Goal: Information Seeking & Learning: Learn about a topic

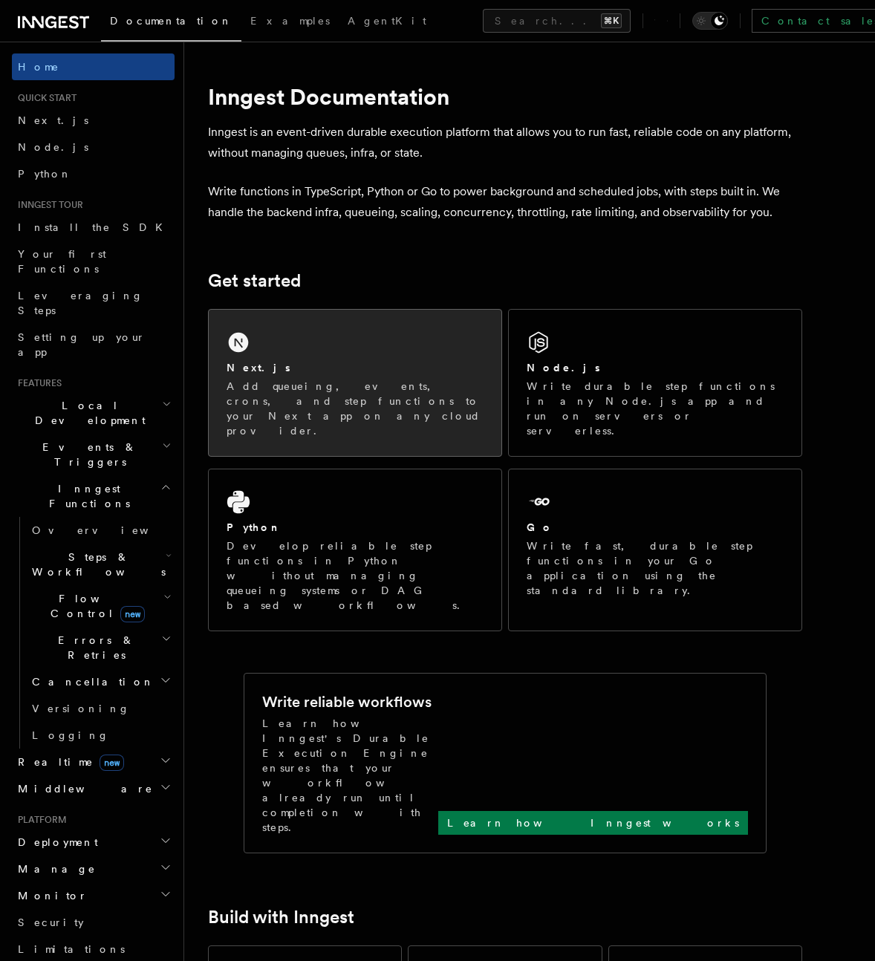
click at [393, 352] on div "Next.js Add queueing, events, crons, and step functions to your Next app on any…" at bounding box center [355, 383] width 293 height 146
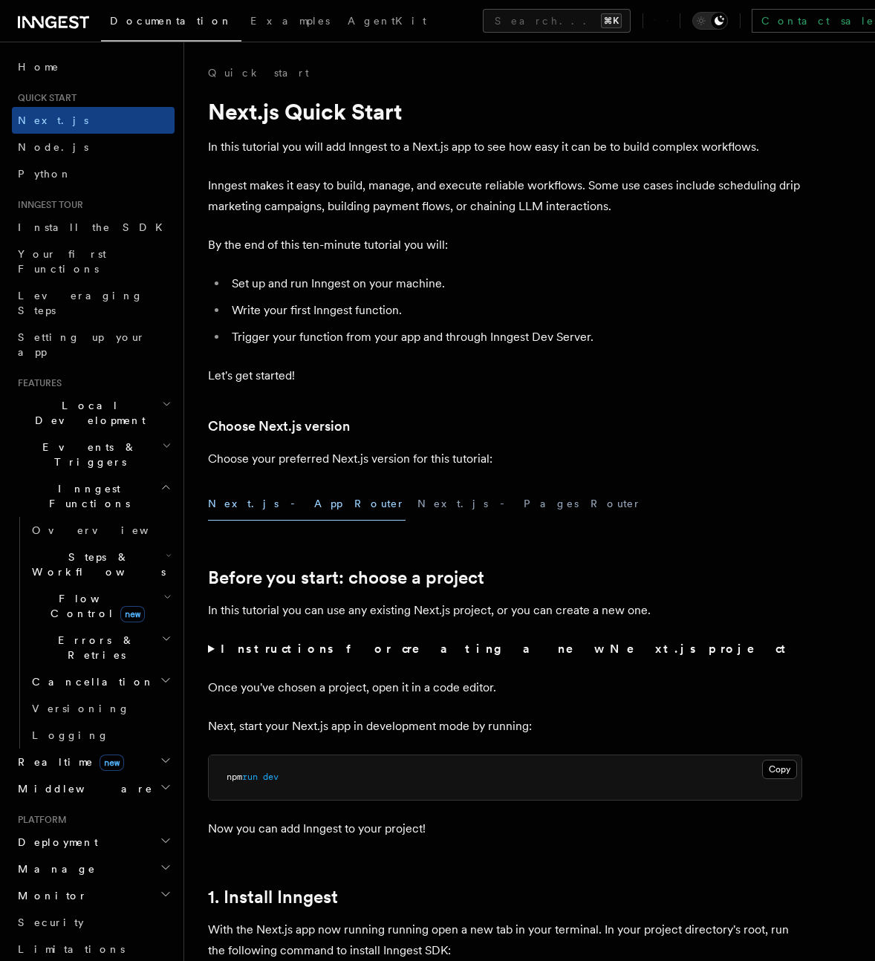
click at [83, 550] on span "Steps & Workflows" at bounding box center [96, 565] width 140 height 30
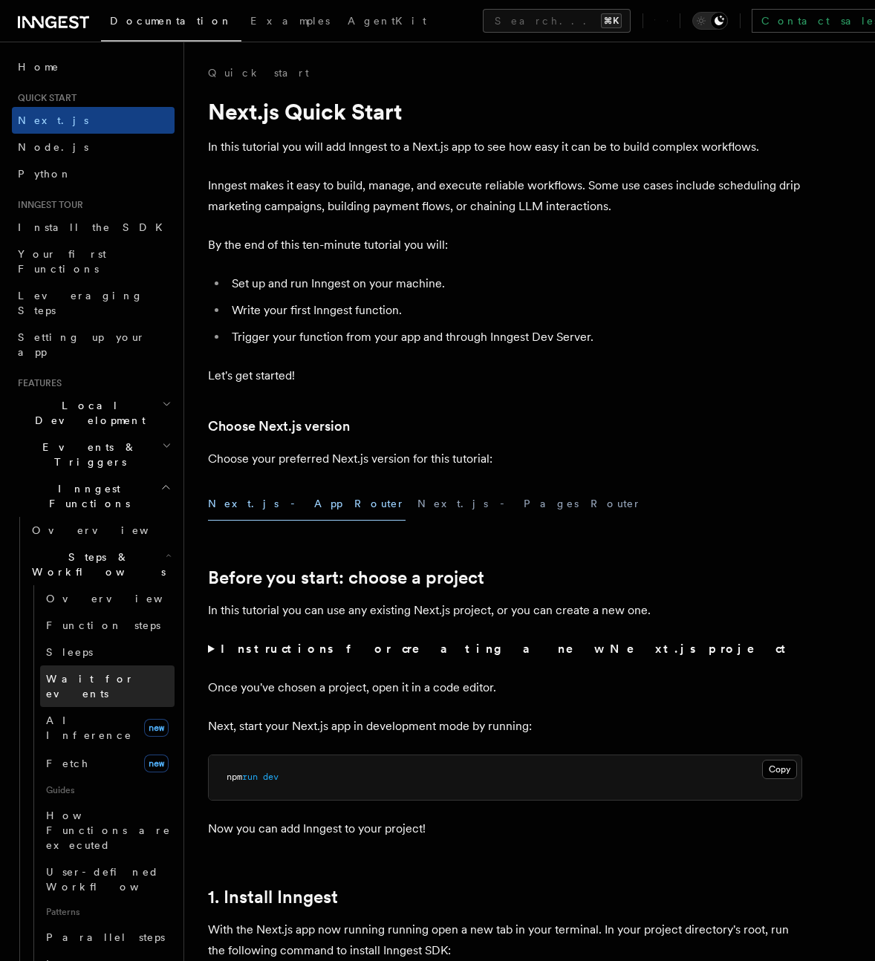
click at [103, 673] on span "Wait for events" at bounding box center [90, 686] width 88 height 27
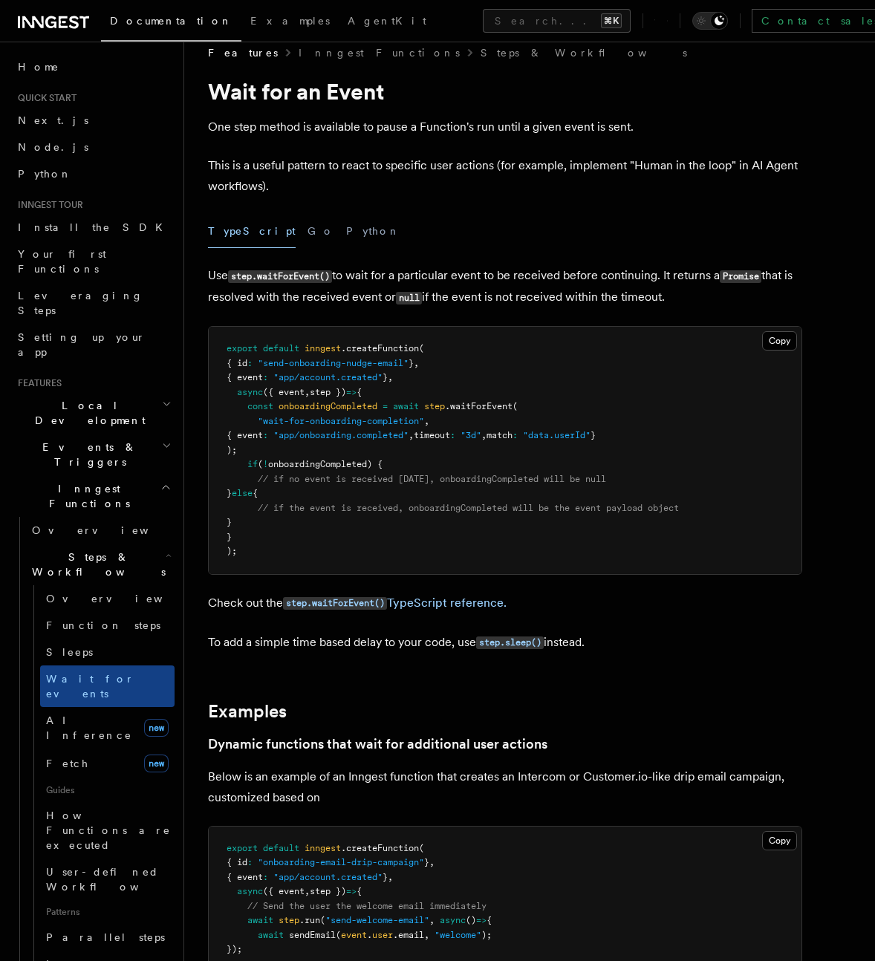
scroll to position [24, 0]
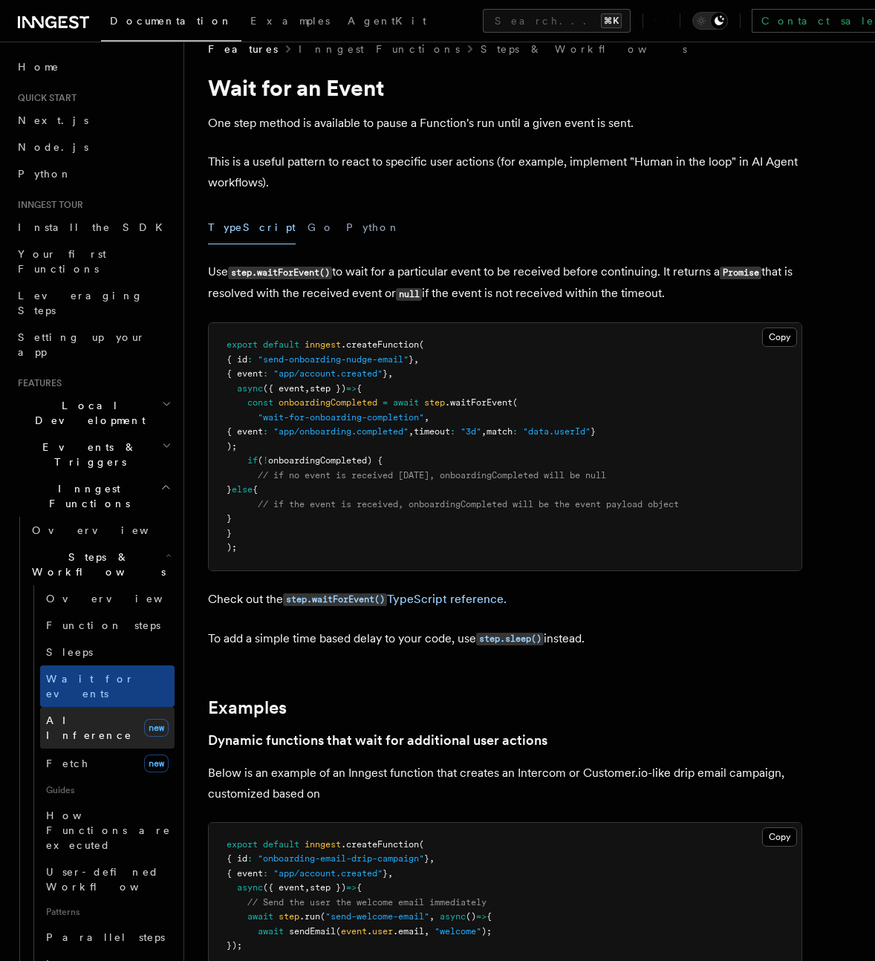
click at [102, 715] on span "AI Inference" at bounding box center [89, 728] width 86 height 27
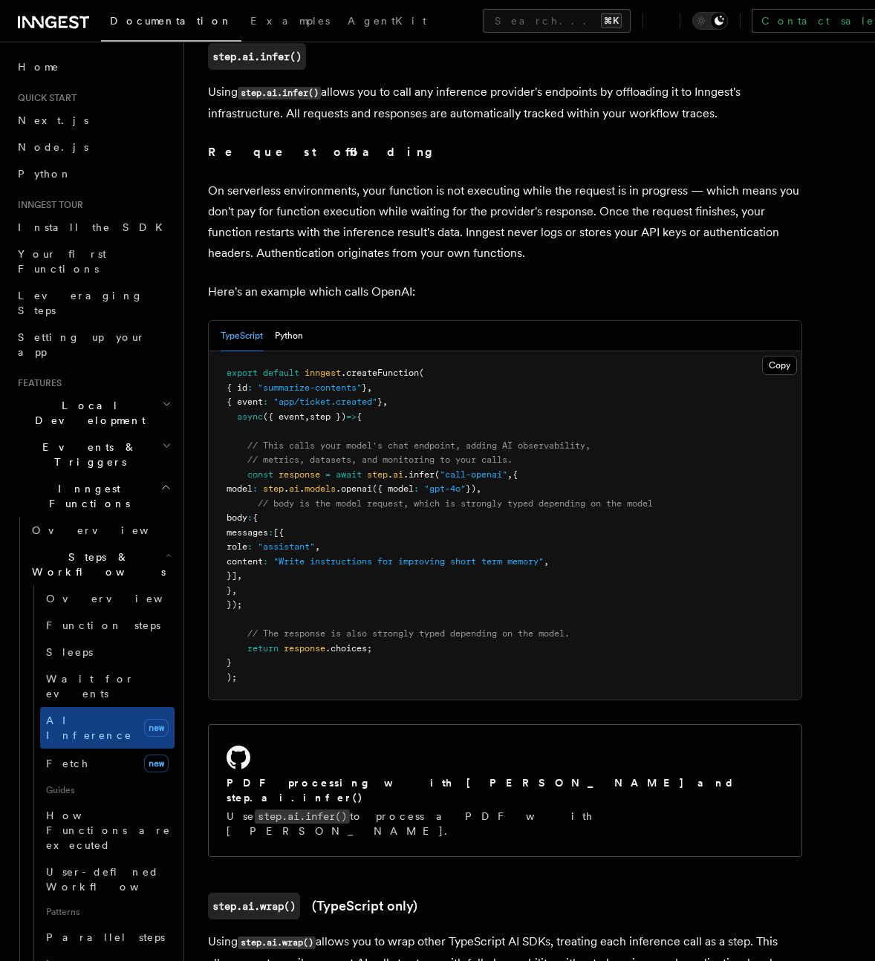
scroll to position [639, 0]
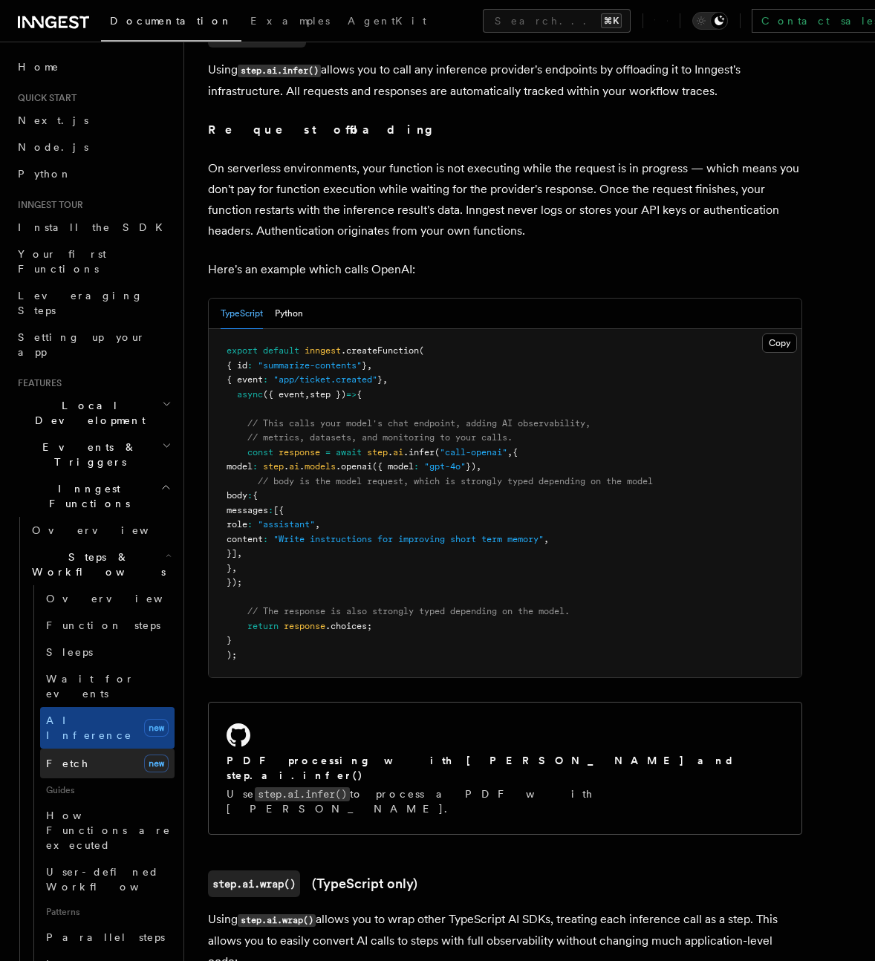
click at [79, 749] on link "Fetch new" at bounding box center [107, 764] width 134 height 30
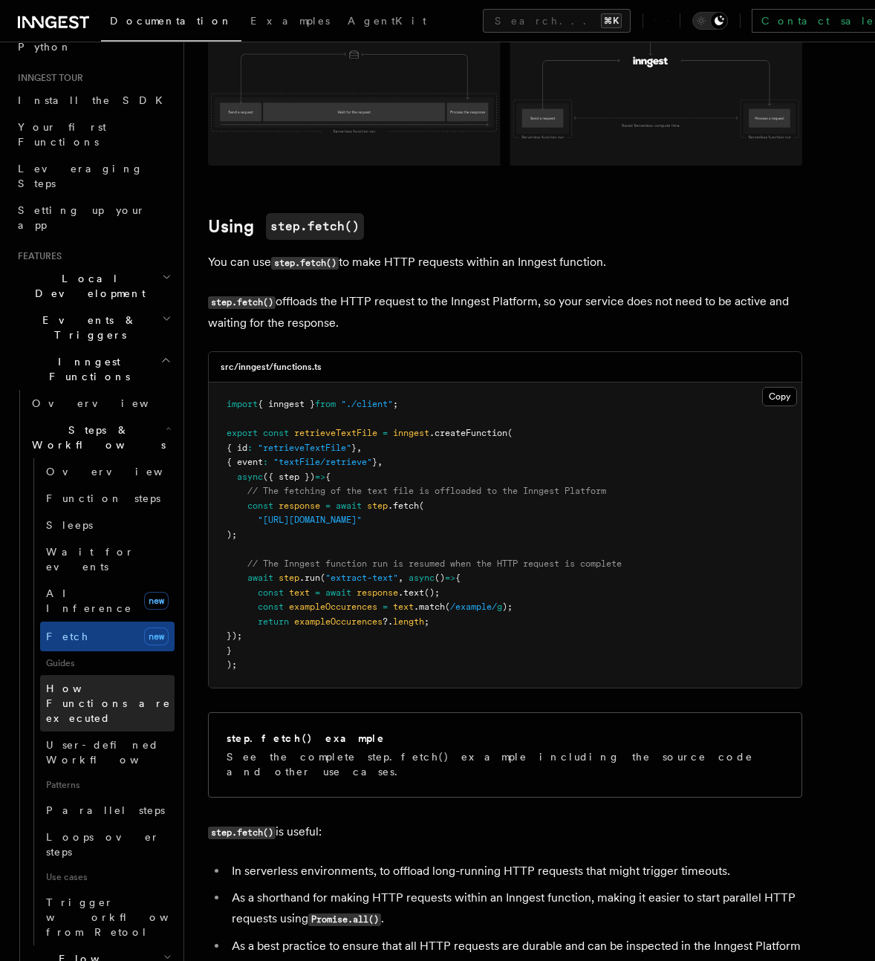
scroll to position [149, 0]
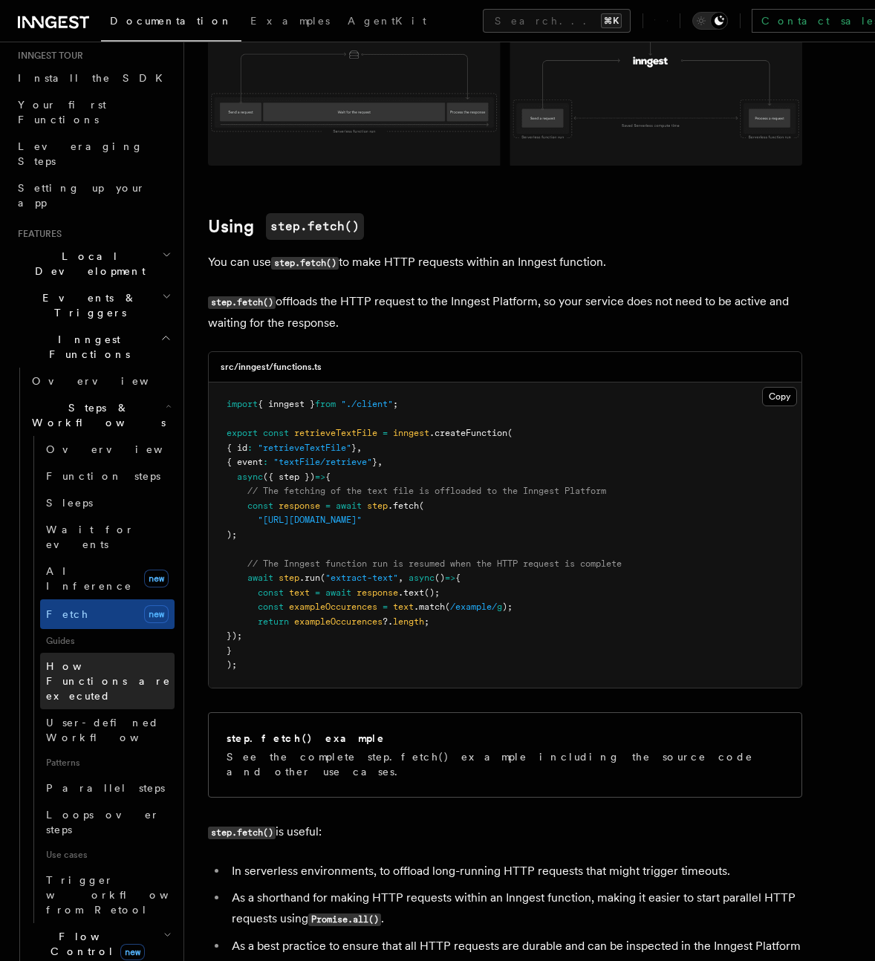
click at [111, 659] on span "How Functions are executed" at bounding box center [110, 681] width 129 height 45
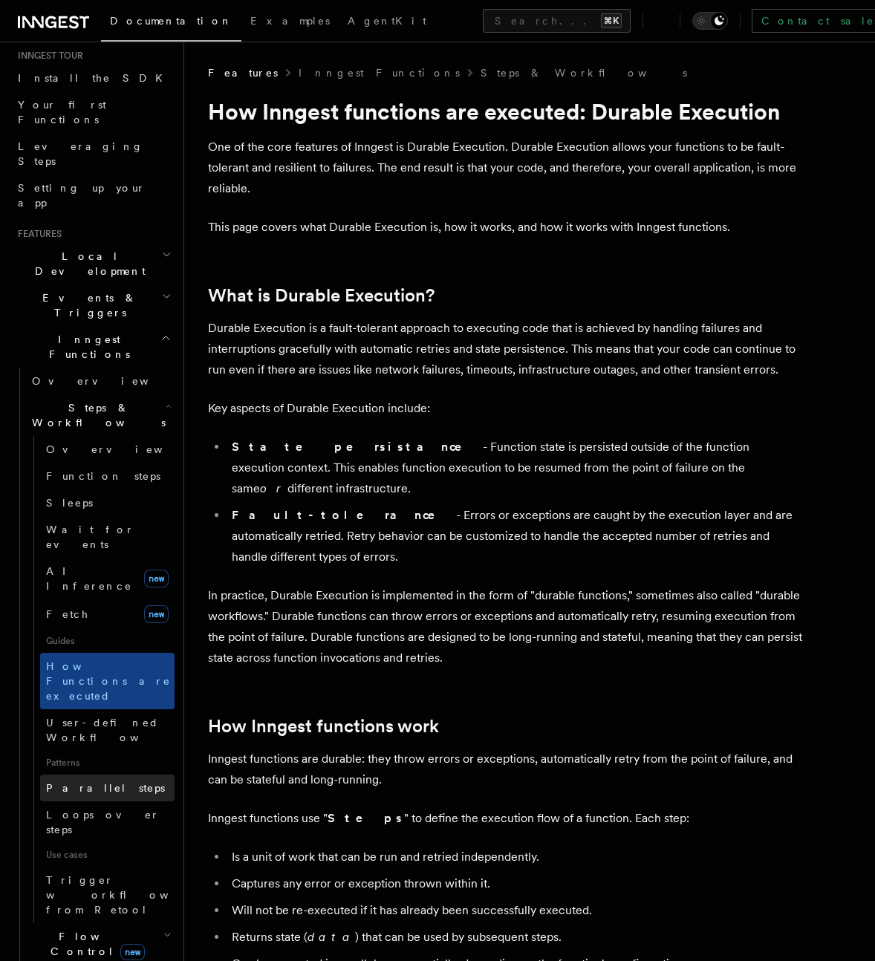
click at [123, 775] on link "Parallel steps" at bounding box center [107, 788] width 134 height 27
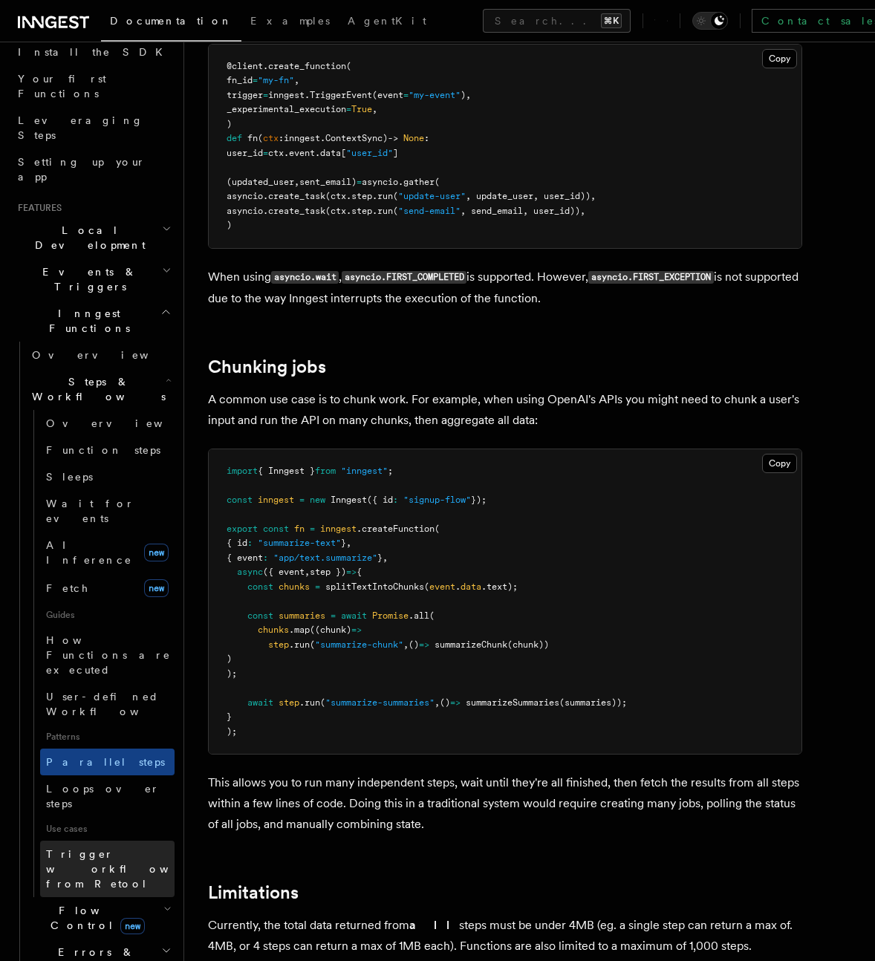
scroll to position [183, 0]
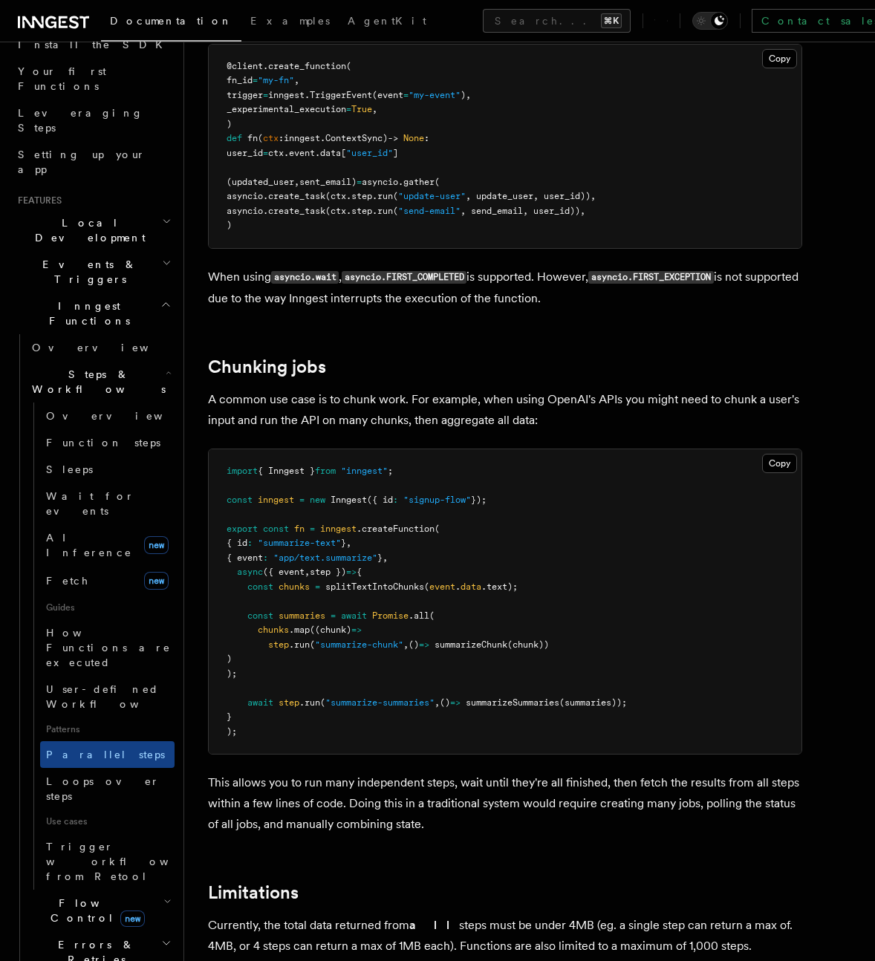
click at [165, 896] on icon "button" at bounding box center [167, 902] width 8 height 12
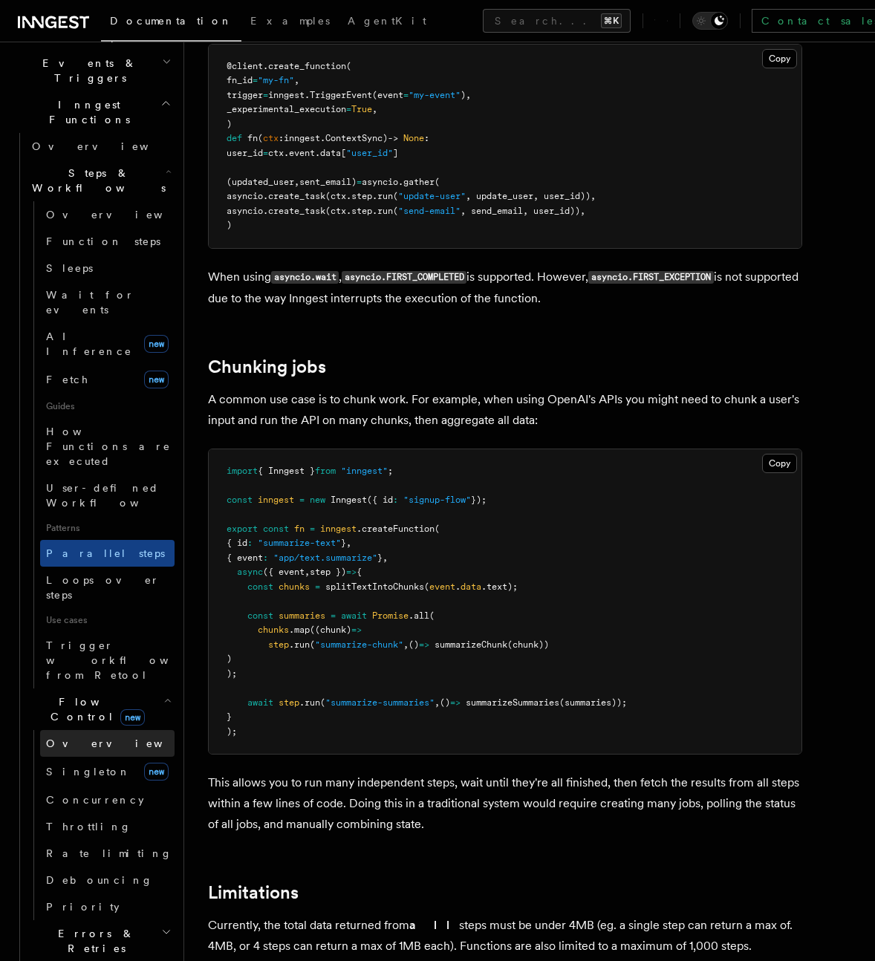
scroll to position [387, 0]
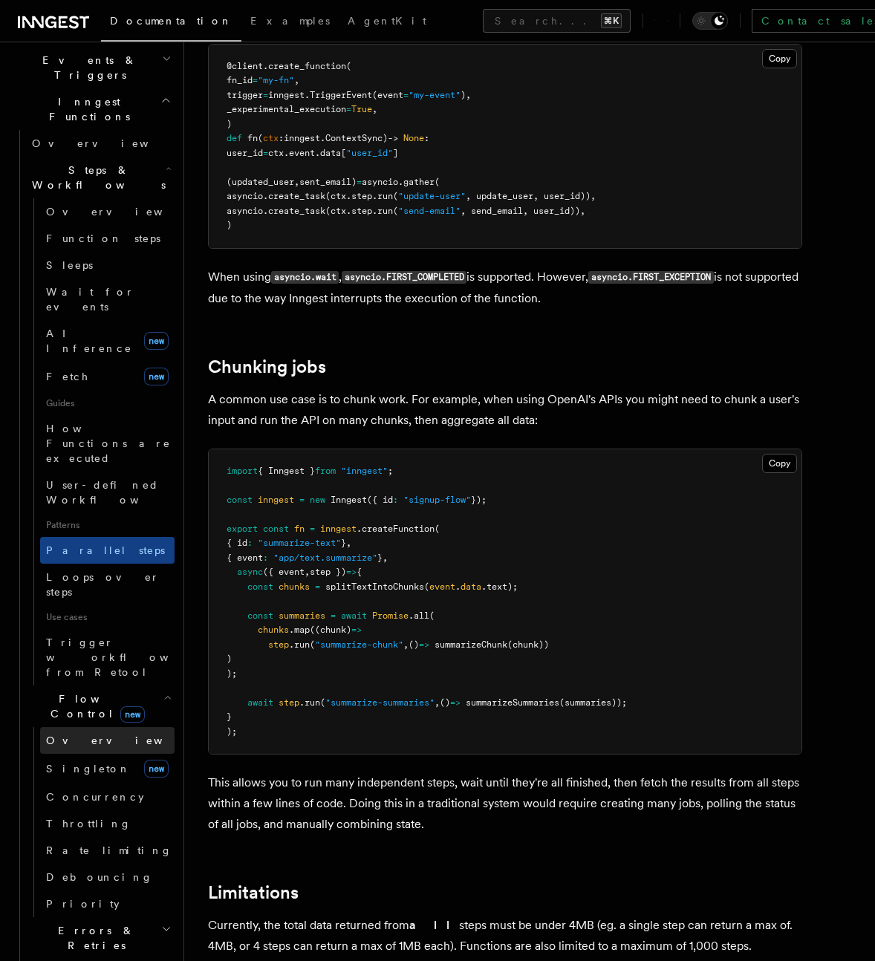
click at [80, 735] on span "Overview" at bounding box center [122, 741] width 153 height 12
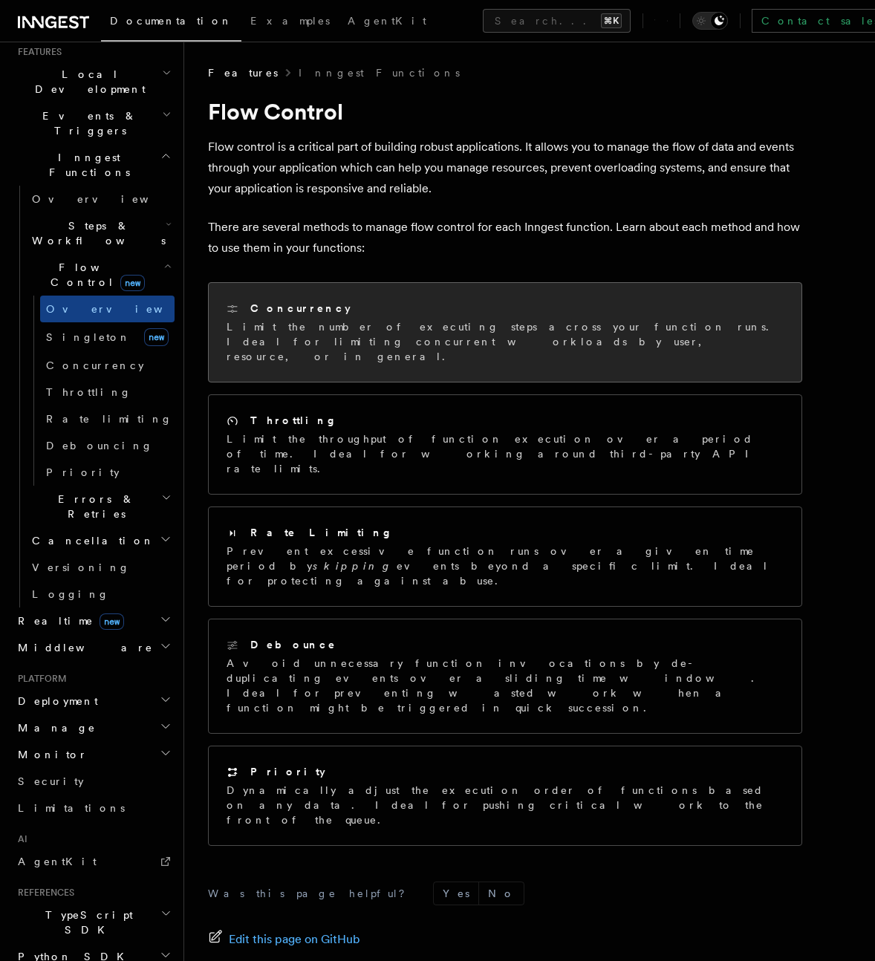
scroll to position [4, 0]
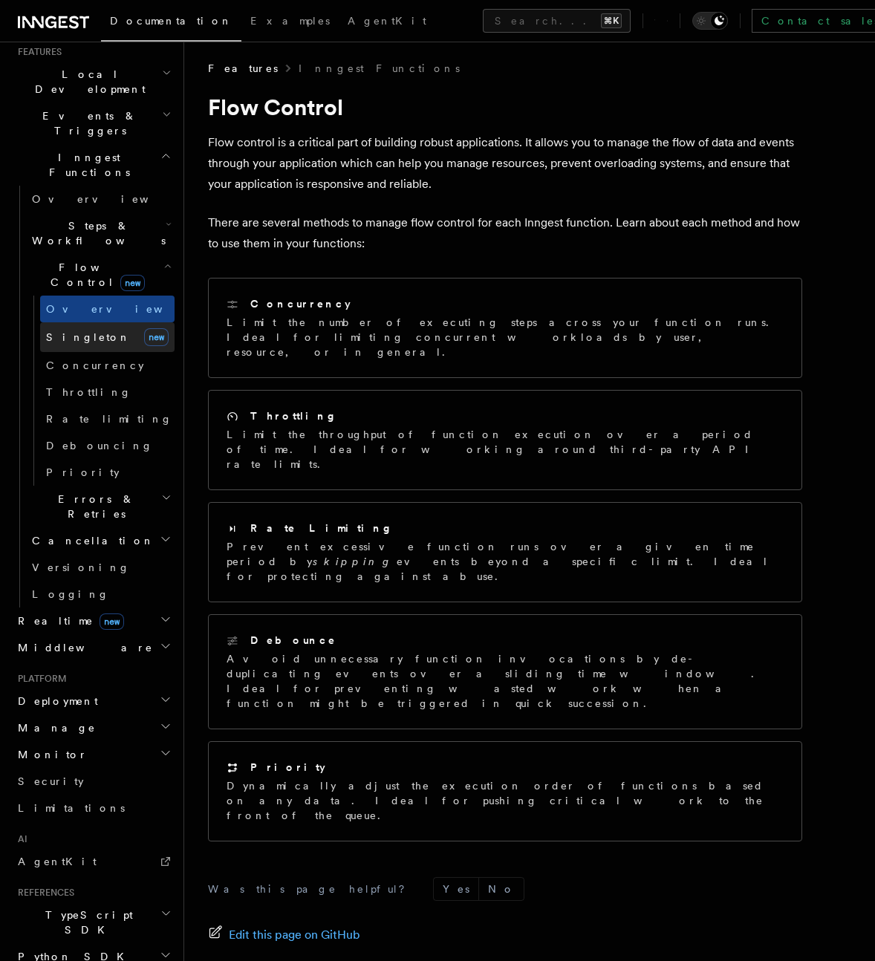
click at [69, 330] on span "Singleton" at bounding box center [88, 337] width 85 height 15
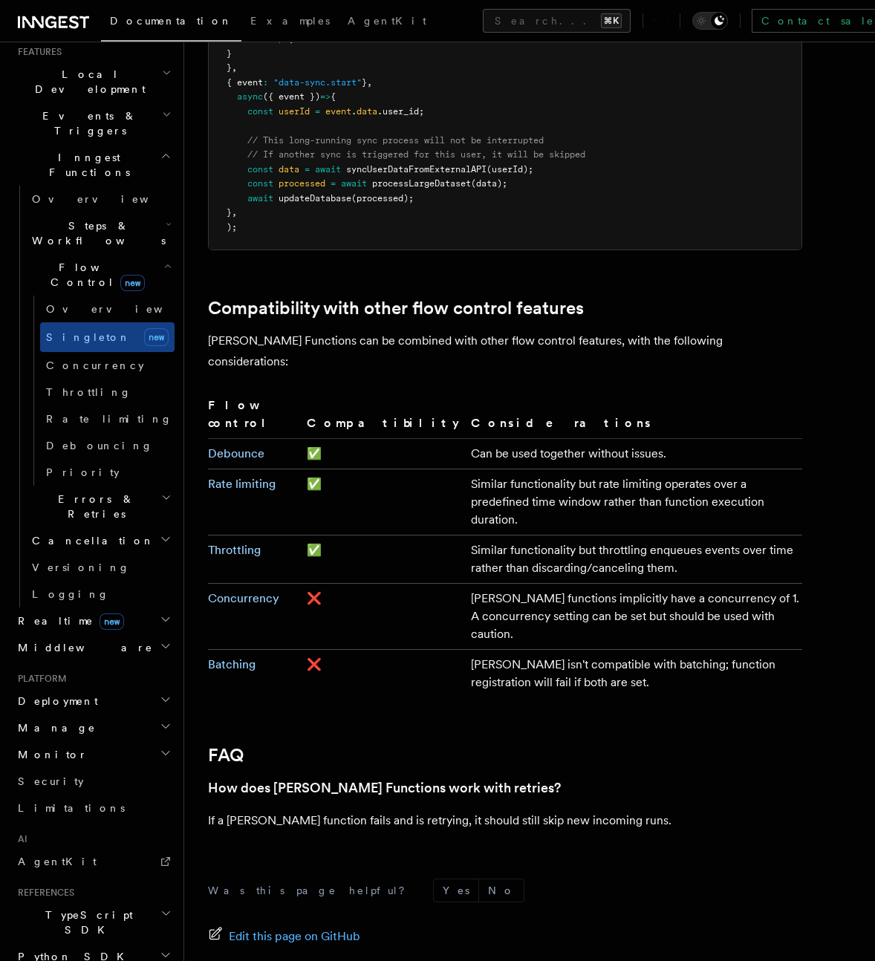
scroll to position [2236, 0]
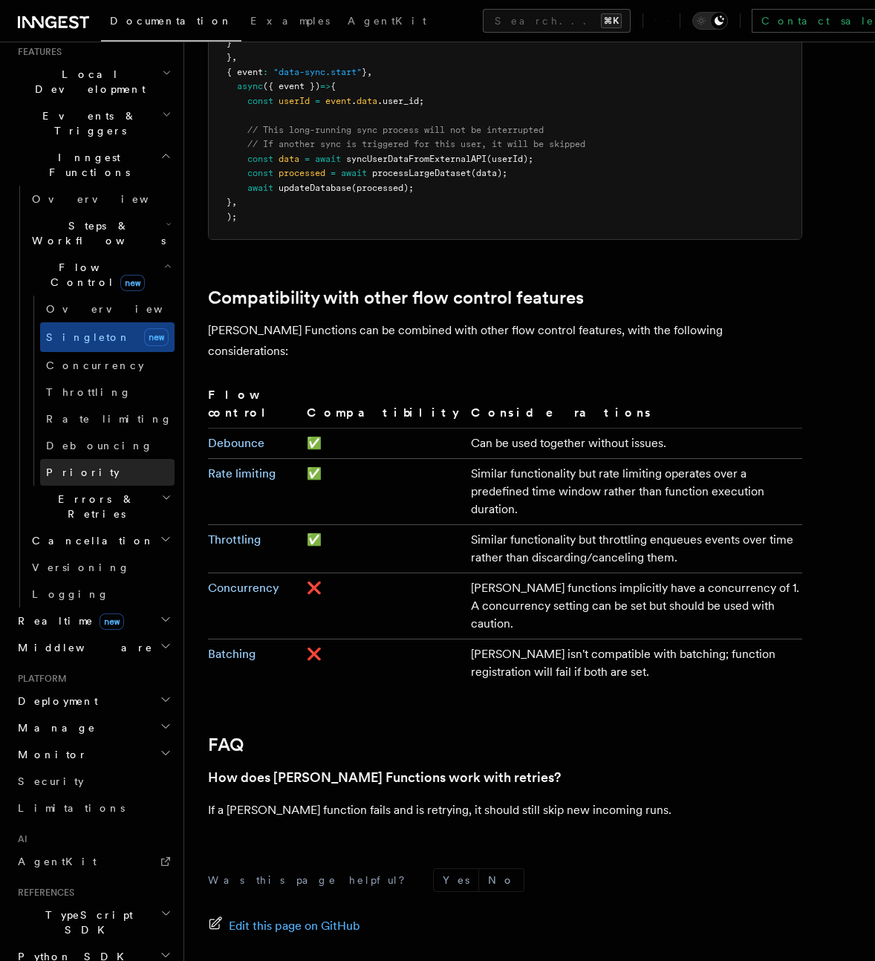
click at [108, 459] on link "Priority" at bounding box center [107, 472] width 134 height 27
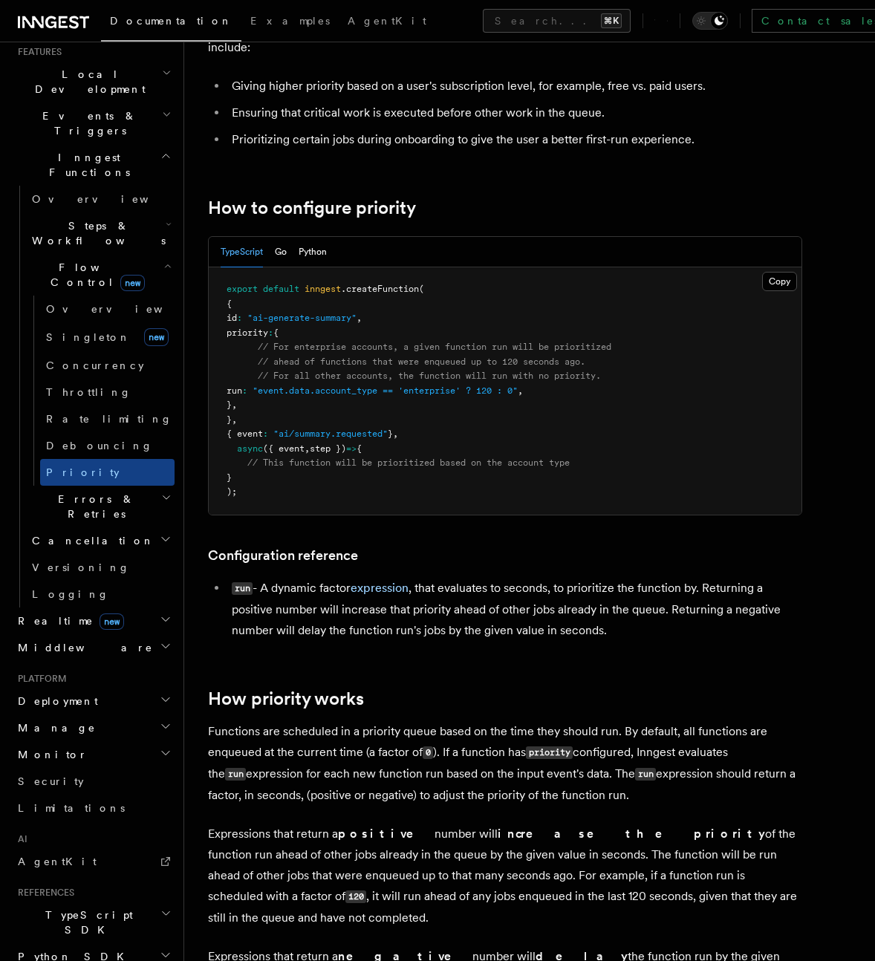
scroll to position [143, 0]
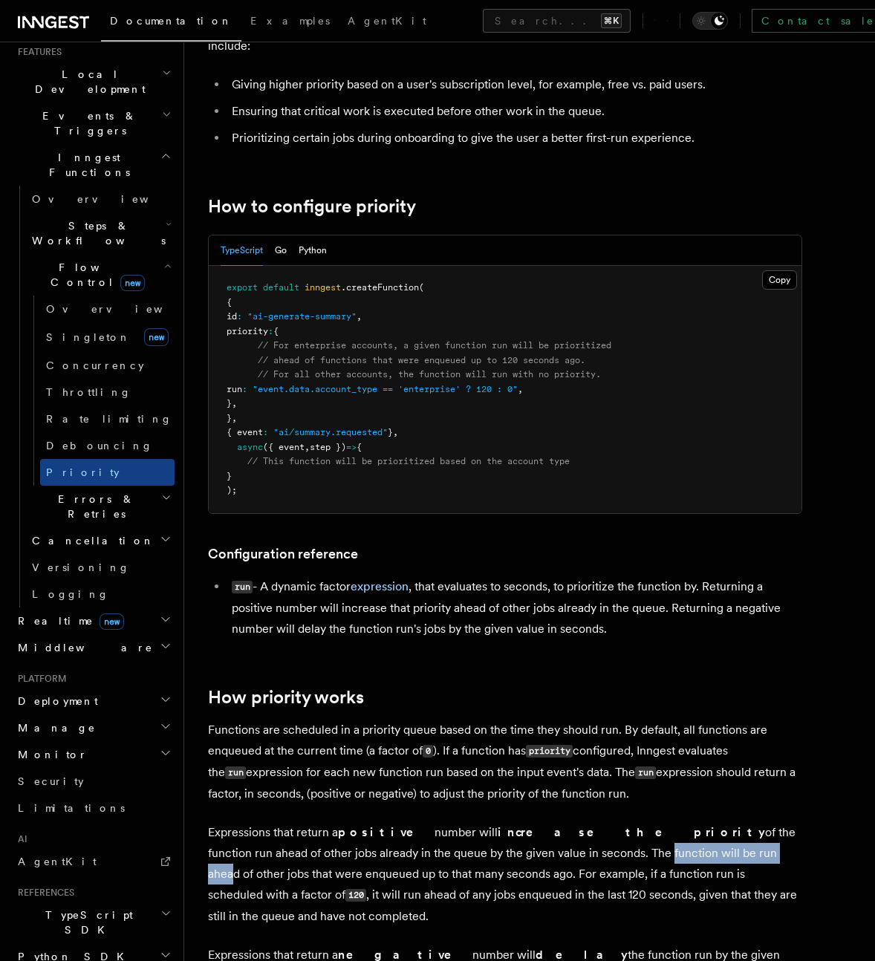
drag, startPoint x: 493, startPoint y: 856, endPoint x: 625, endPoint y: 854, distance: 131.5
click at [625, 854] on p "Expressions that return a positive number will increase the priority of the fun…" at bounding box center [505, 874] width 594 height 105
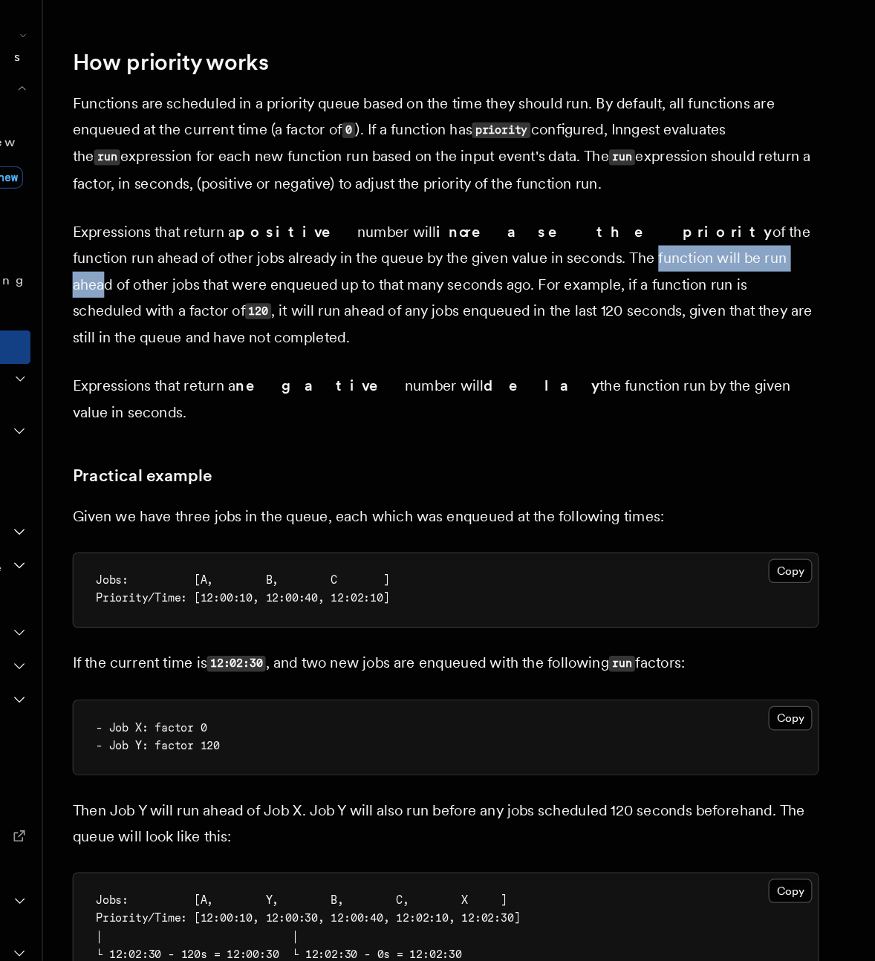
scroll to position [604, 0]
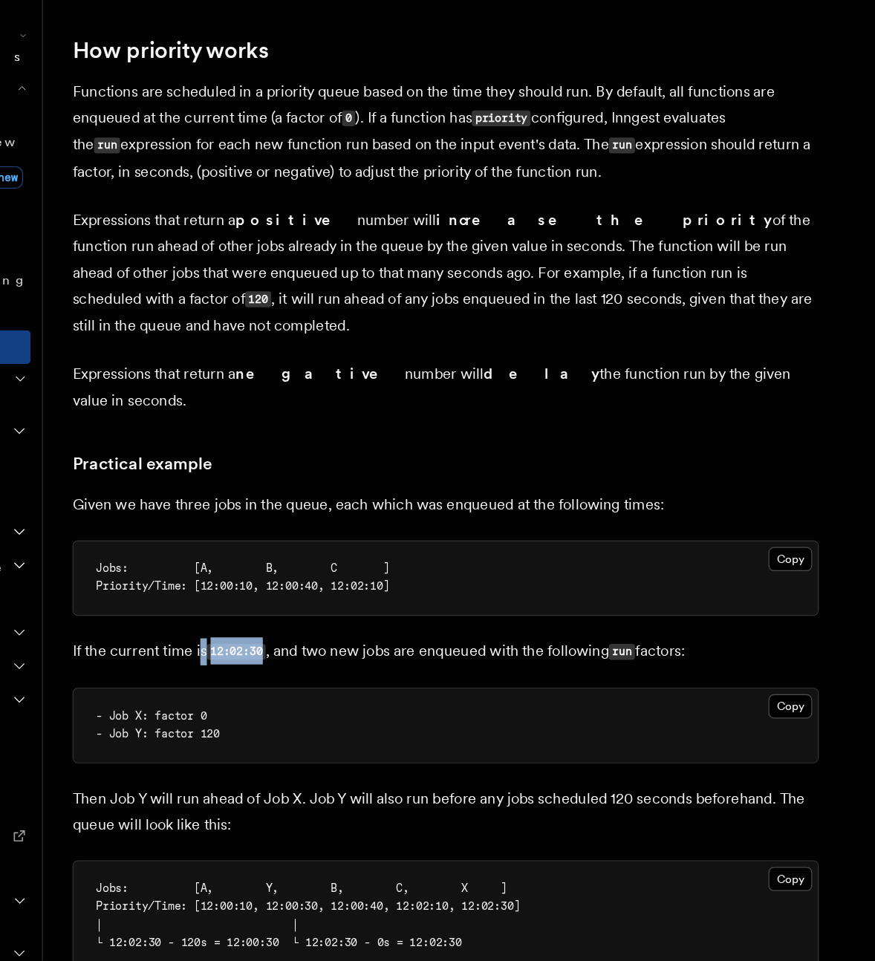
drag, startPoint x: 365, startPoint y: 697, endPoint x: 308, endPoint y: 699, distance: 57.2
click at [308, 704] on p "If the current time is 12:02:30 , and two new jobs are enqueued with the follow…" at bounding box center [505, 715] width 594 height 22
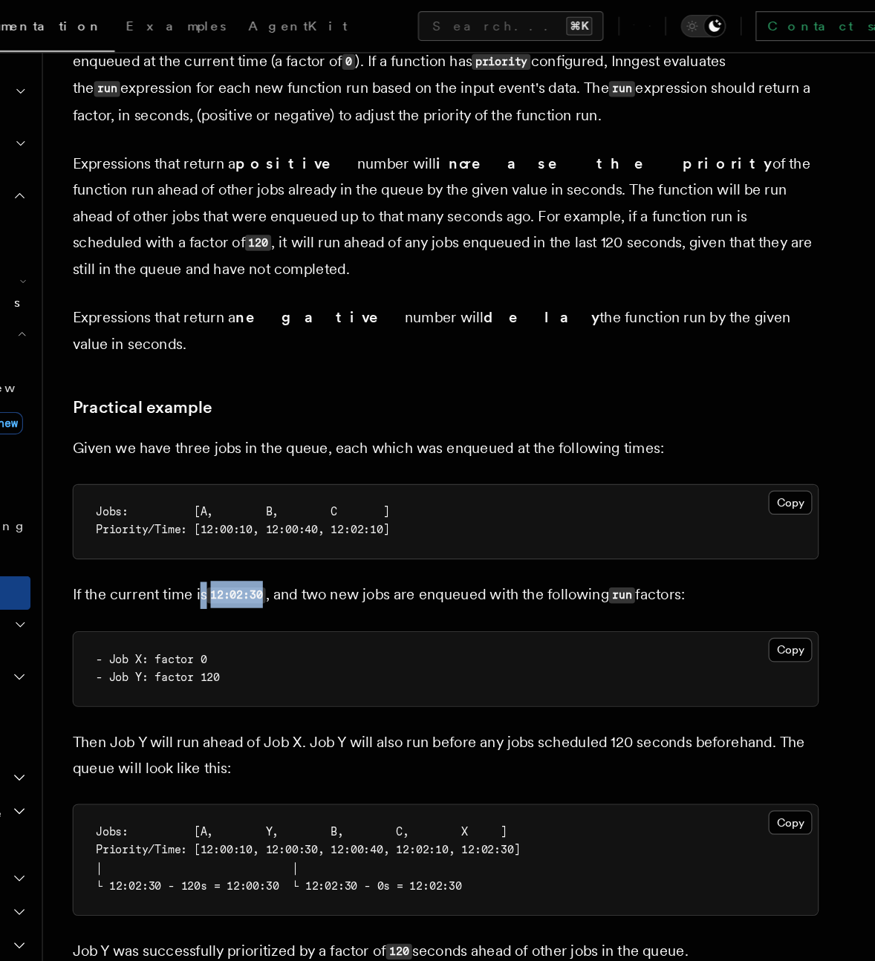
scroll to position [588, 0]
